Goal: Information Seeking & Learning: Learn about a topic

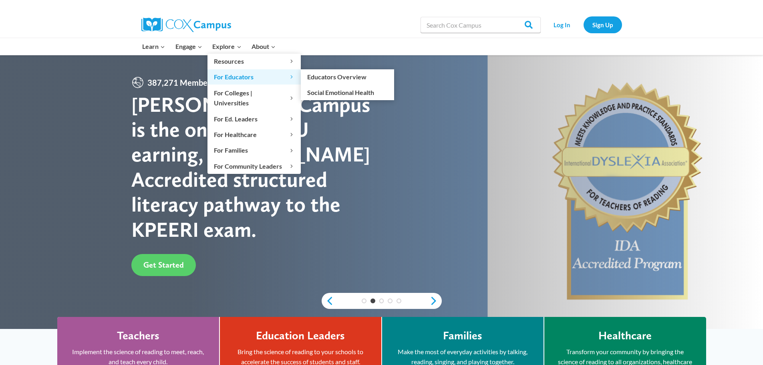
click at [252, 76] on span "For Educators Expand" at bounding box center [254, 77] width 81 height 10
click at [319, 81] on link "Educators Overview" at bounding box center [347, 76] width 93 height 15
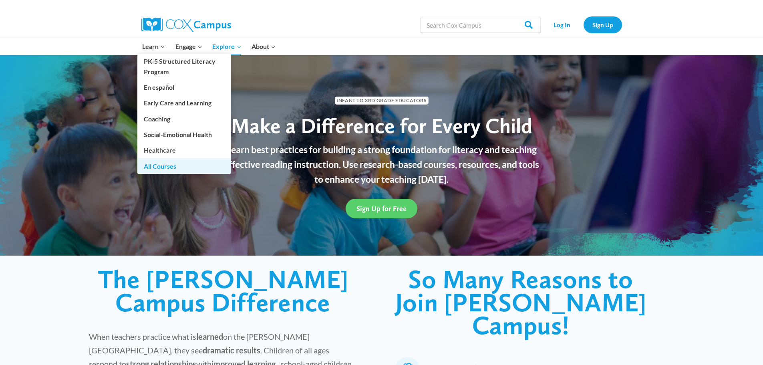
click at [156, 168] on link "All Courses" at bounding box center [183, 165] width 93 height 15
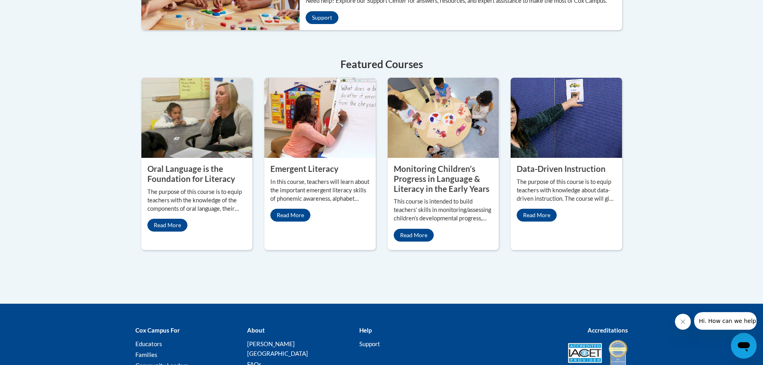
scroll to position [339, 0]
